Goal: Task Accomplishment & Management: Use online tool/utility

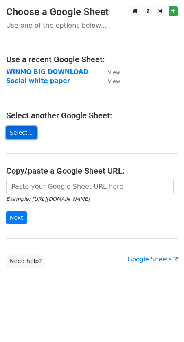
click at [22, 131] on link "Select..." at bounding box center [21, 133] width 31 height 13
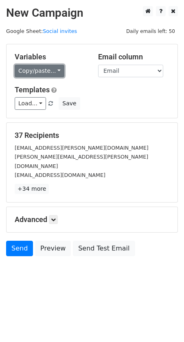
click at [48, 72] on link "Copy/paste..." at bounding box center [40, 71] width 50 height 13
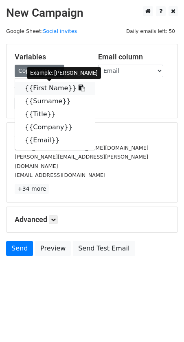
click at [47, 90] on link "{{First Name}}" at bounding box center [55, 88] width 80 height 13
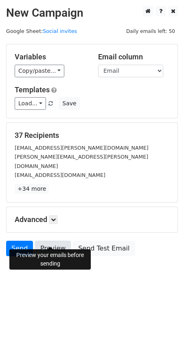
click at [55, 241] on link "Preview" at bounding box center [53, 248] width 36 height 15
click at [61, 241] on link "Preview" at bounding box center [53, 248] width 36 height 15
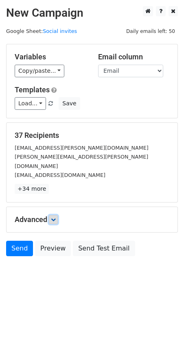
click at [55, 217] on icon at bounding box center [53, 219] width 5 height 5
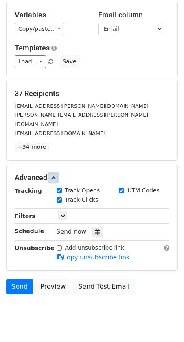
scroll to position [53, 0]
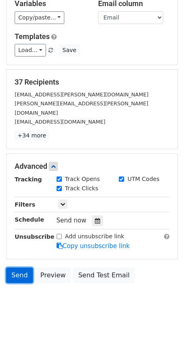
click at [20, 269] on link "Send" at bounding box center [19, 275] width 27 height 15
